Goal: Book appointment/travel/reservation

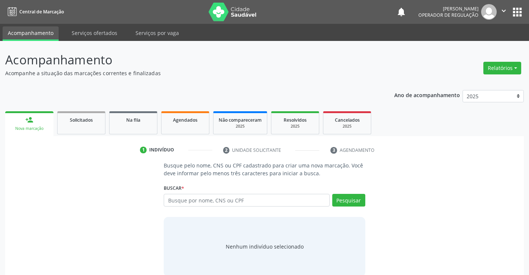
click at [187, 201] on input "text" at bounding box center [247, 200] width 166 height 13
type input "706007896632245"
click at [350, 200] on button "Pesquisar" at bounding box center [349, 200] width 33 height 13
type input "706007896632245"
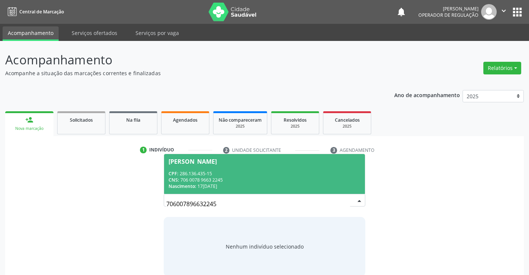
click at [217, 164] on div "[PERSON_NAME]" at bounding box center [193, 161] width 48 height 6
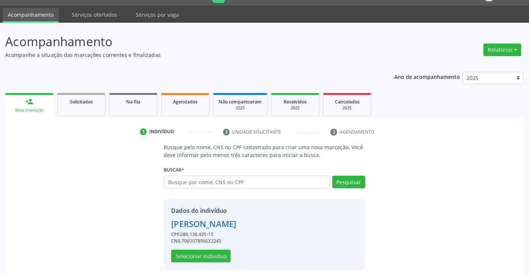
scroll to position [23, 0]
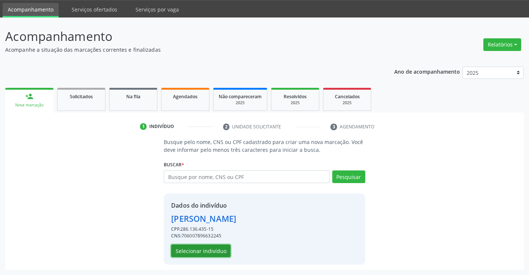
click at [197, 249] on button "Selecionar indivíduo" at bounding box center [200, 250] width 59 height 13
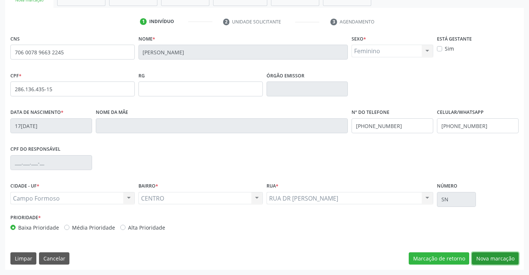
click at [488, 259] on button "Nova marcação" at bounding box center [495, 258] width 47 height 13
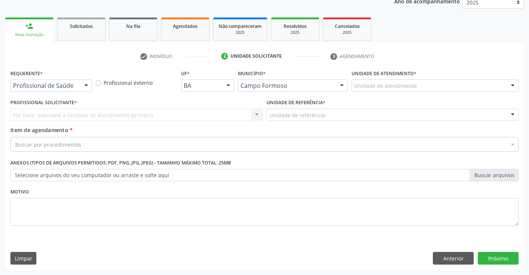
drag, startPoint x: 72, startPoint y: 87, endPoint x: 71, endPoint y: 91, distance: 4.2
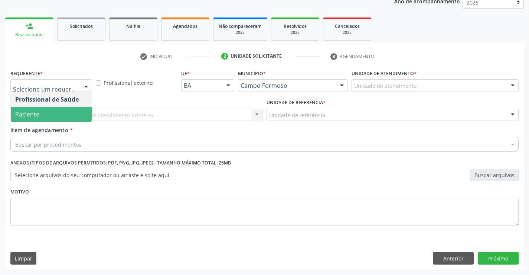
drag, startPoint x: 50, startPoint y: 114, endPoint x: 128, endPoint y: 110, distance: 78.5
click at [53, 113] on span "Paciente" at bounding box center [51, 114] width 81 height 15
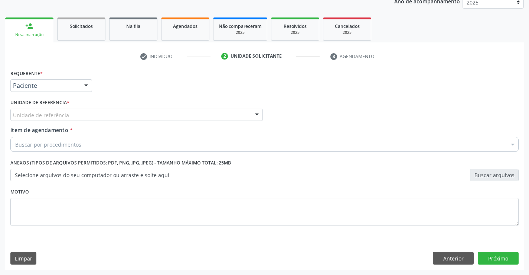
click at [129, 110] on div "Unidade de referência" at bounding box center [136, 114] width 253 height 13
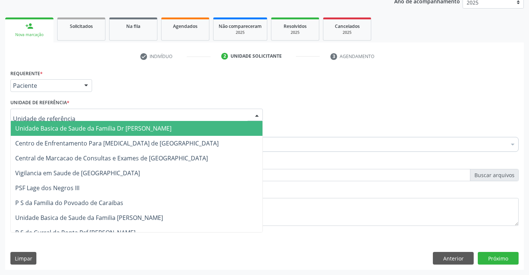
drag, startPoint x: 95, startPoint y: 129, endPoint x: 106, endPoint y: 130, distance: 11.7
click at [95, 129] on span "Unidade Basica de Saude da Familia Dr [PERSON_NAME]" at bounding box center [93, 128] width 156 height 8
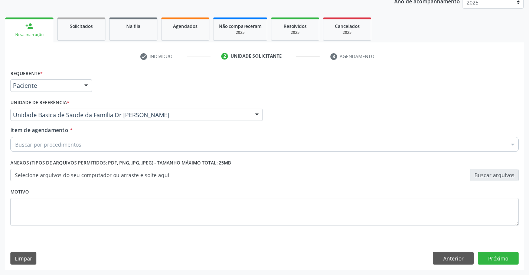
click at [109, 145] on div "Buscar por procedimentos" at bounding box center [264, 144] width 509 height 15
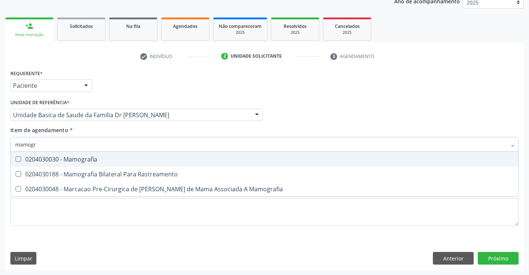
type input "mamogra"
click at [119, 165] on span "0204030030 - Mamografia" at bounding box center [265, 159] width 508 height 15
checkbox Mamografia "true"
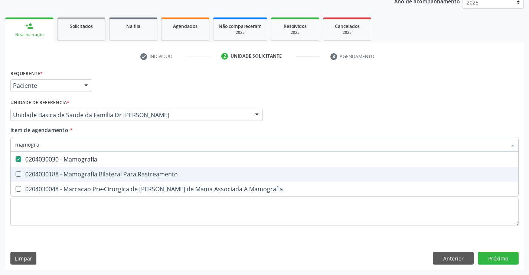
click at [113, 172] on div "0204030188 - Mamografia Bilateral Para Rastreamento" at bounding box center [264, 174] width 499 height 6
checkbox Rastreamento "true"
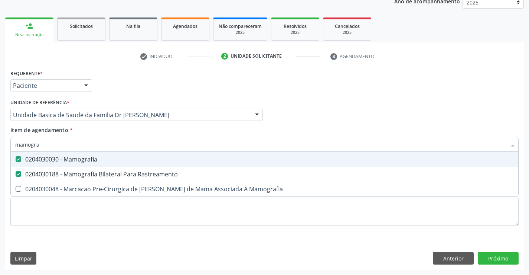
click at [94, 157] on div "0204030030 - Mamografia" at bounding box center [264, 159] width 499 height 6
checkbox Mamografia "false"
click at [228, 143] on input "mamogra" at bounding box center [261, 144] width 492 height 15
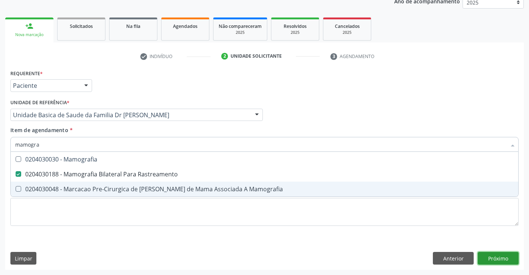
click at [509, 257] on div "Requerente * Paciente Profissional de Saúde Paciente Nenhum resultado encontrad…" at bounding box center [264, 169] width 519 height 202
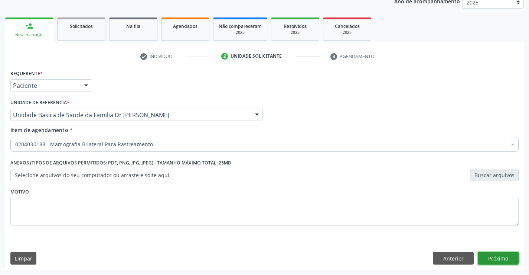
click at [506, 261] on button "Próximo" at bounding box center [498, 258] width 41 height 13
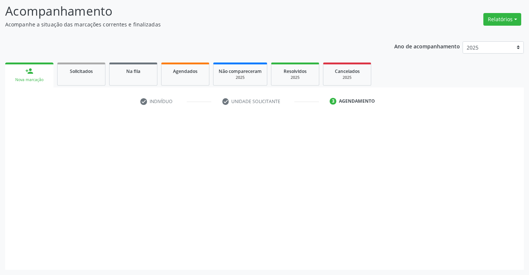
scroll to position [49, 0]
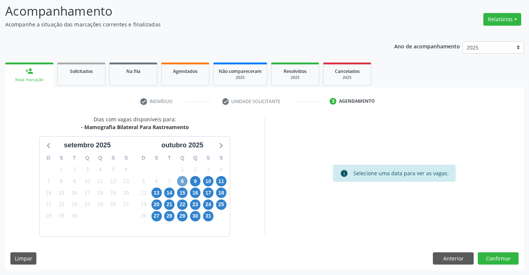
click at [181, 182] on span "8" at bounding box center [182, 181] width 10 height 10
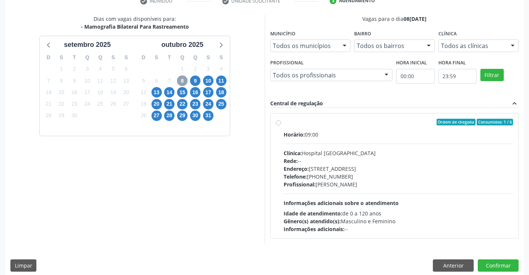
scroll to position [156, 0]
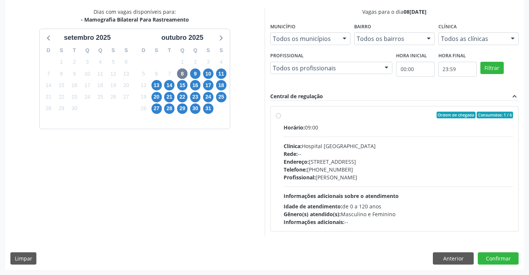
click at [286, 111] on div "Ordem de chegada Consumidos: 1 / 6 Horário: 09:00 Clínica: Hospital [GEOGRAPHIC…" at bounding box center [395, 168] width 248 height 124
radio input "true"
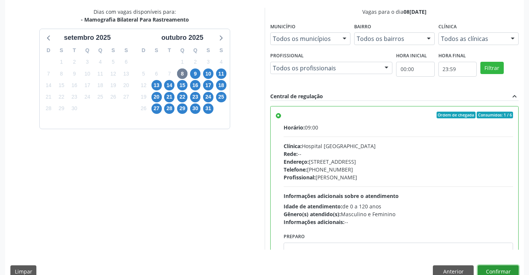
click at [499, 267] on button "Confirmar" at bounding box center [498, 271] width 41 height 13
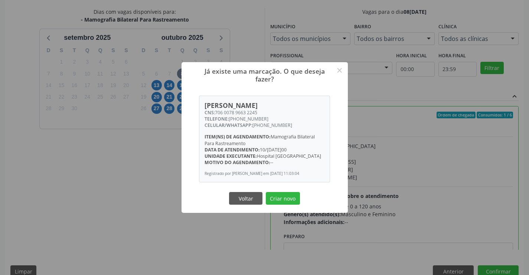
drag, startPoint x: 283, startPoint y: 204, endPoint x: 288, endPoint y: 193, distance: 12.5
click at [284, 200] on button "Criar novo" at bounding box center [283, 198] width 34 height 13
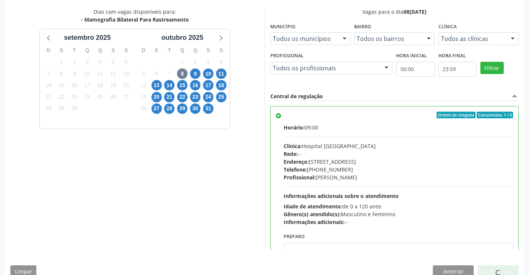
scroll to position [0, 0]
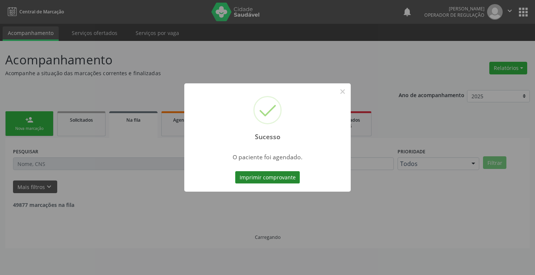
click at [275, 177] on button "Imprimir comprovante" at bounding box center [267, 177] width 65 height 13
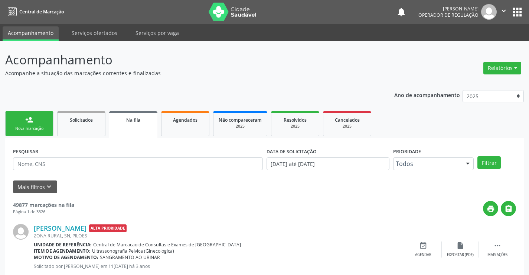
click at [503, 9] on icon "" at bounding box center [504, 11] width 8 height 8
click at [502, 12] on icon "" at bounding box center [504, 11] width 8 height 8
click at [504, 10] on icon "" at bounding box center [504, 11] width 8 height 8
click at [471, 45] on link "Sair" at bounding box center [485, 45] width 51 height 10
